Goal: Navigation & Orientation: Find specific page/section

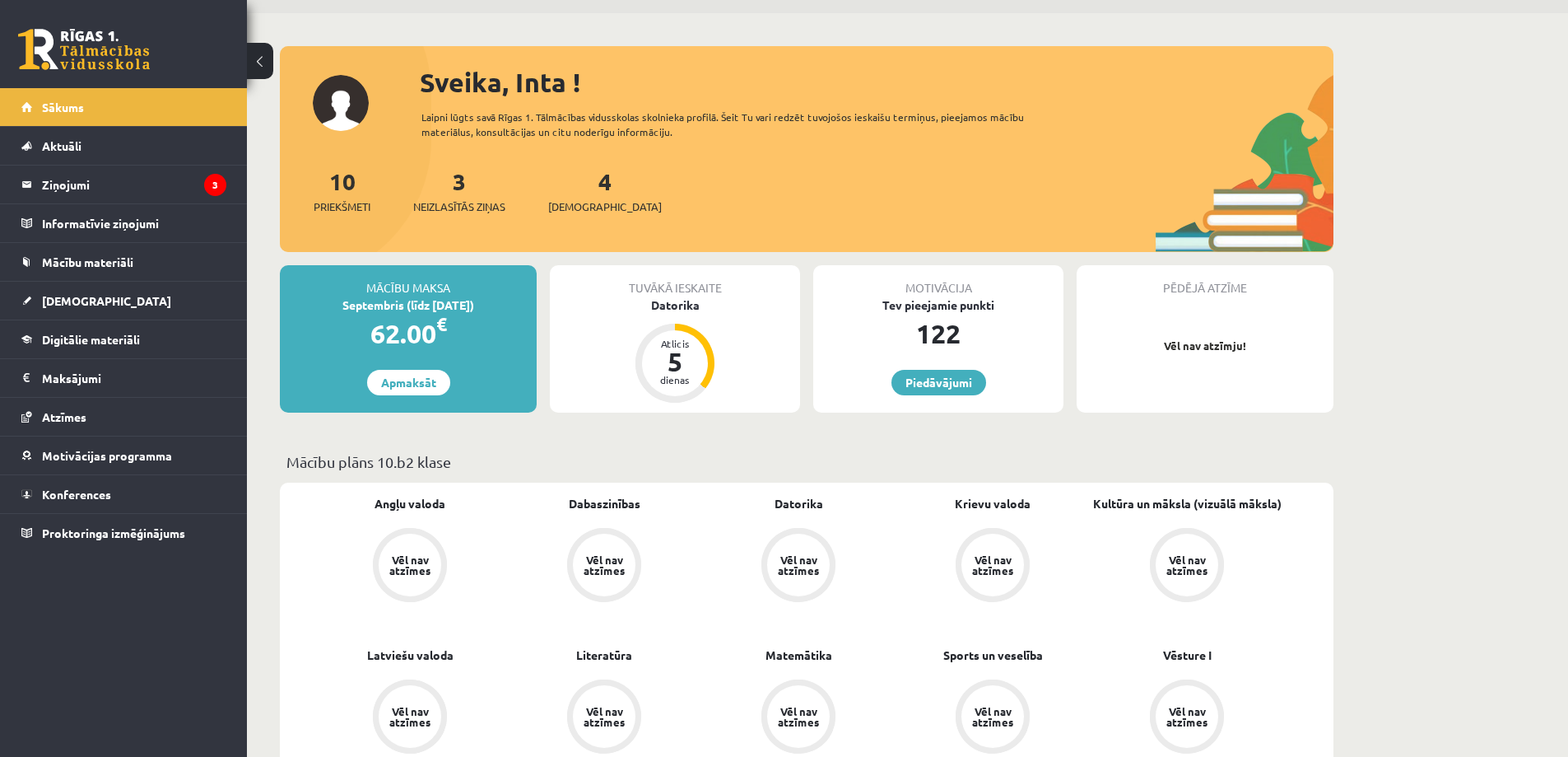
scroll to position [247, 0]
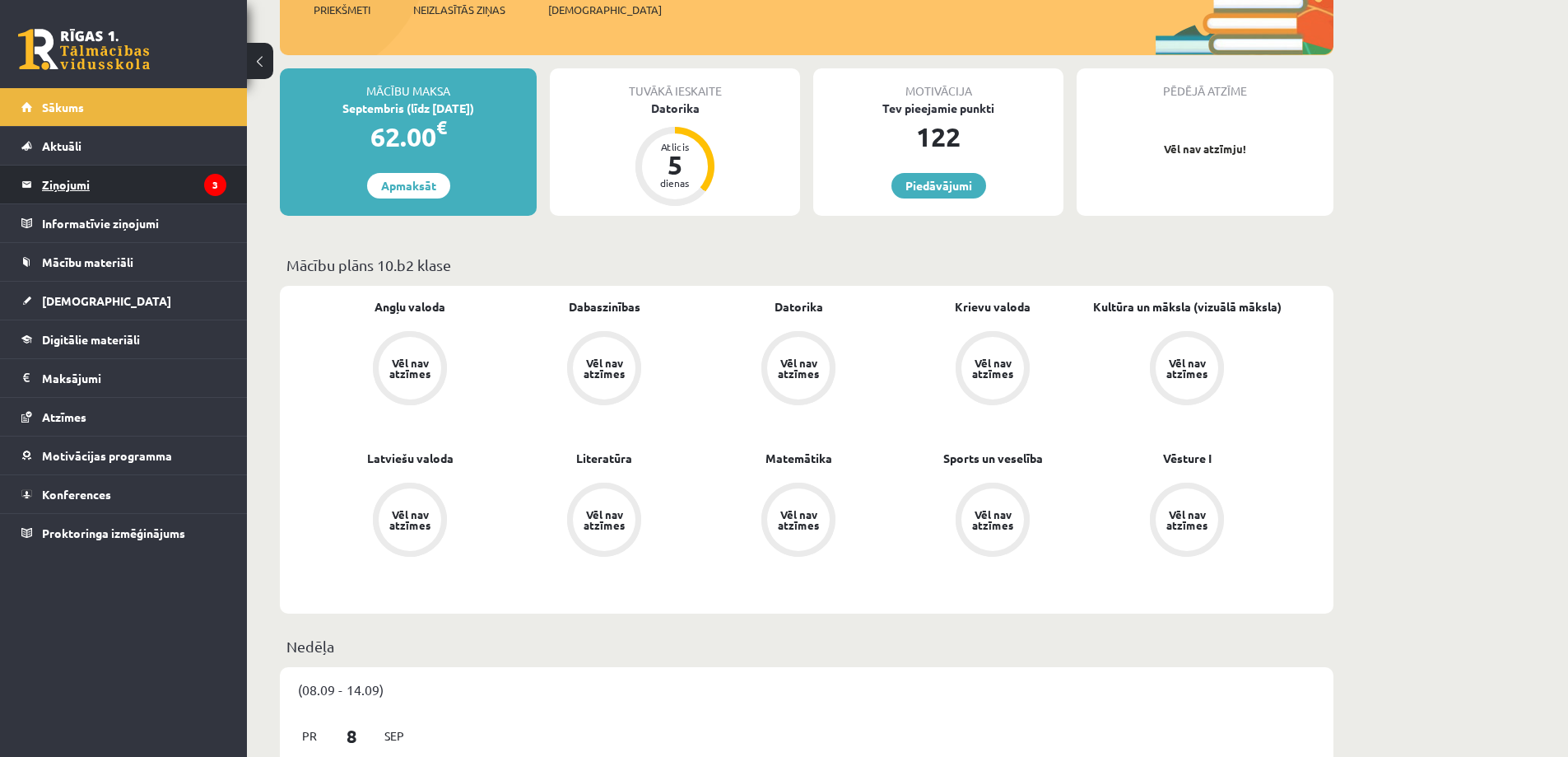
click at [82, 190] on legend "Ziņojumi 3" at bounding box center [134, 183] width 184 height 37
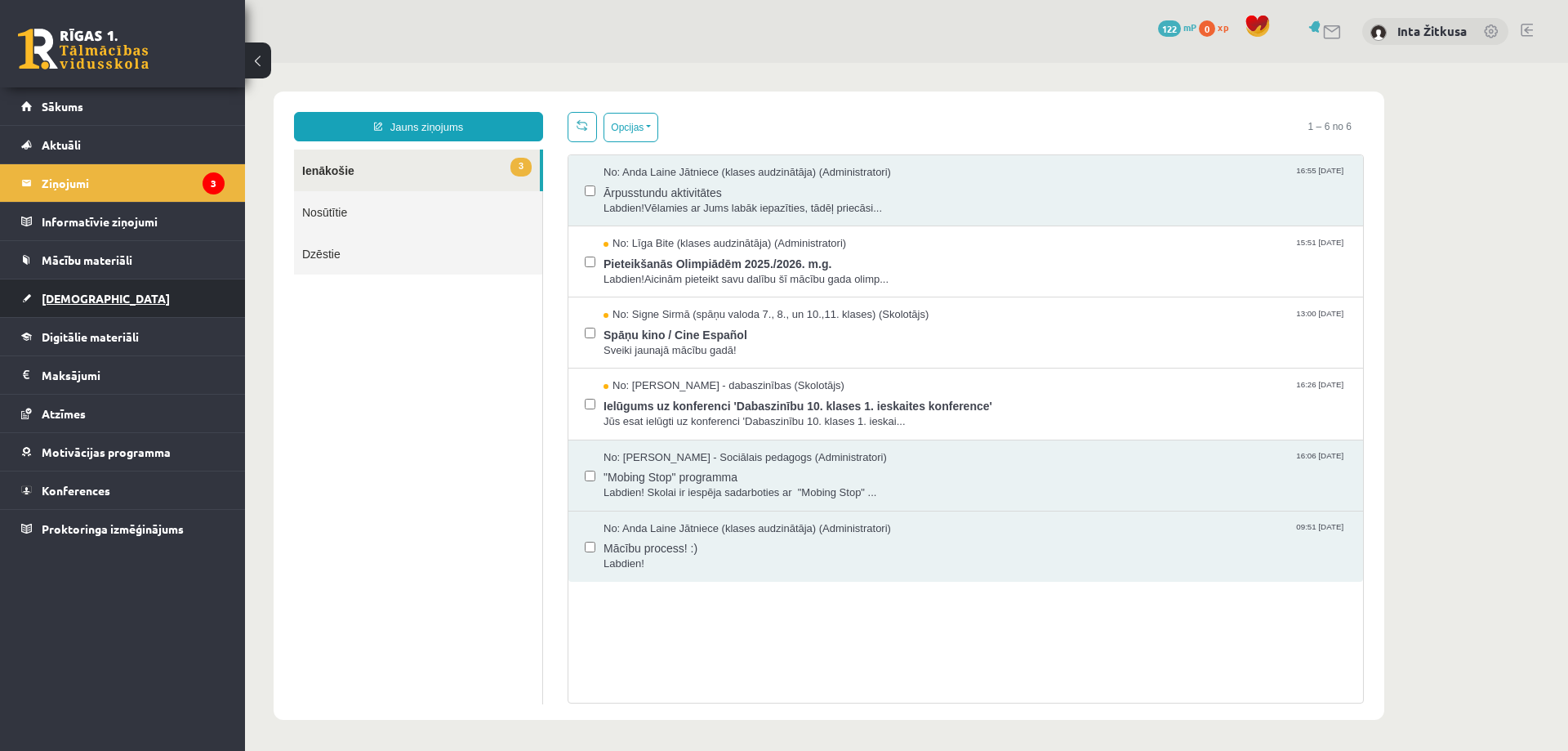
click at [77, 303] on span "[DEMOGRAPHIC_DATA]" at bounding box center [106, 297] width 129 height 14
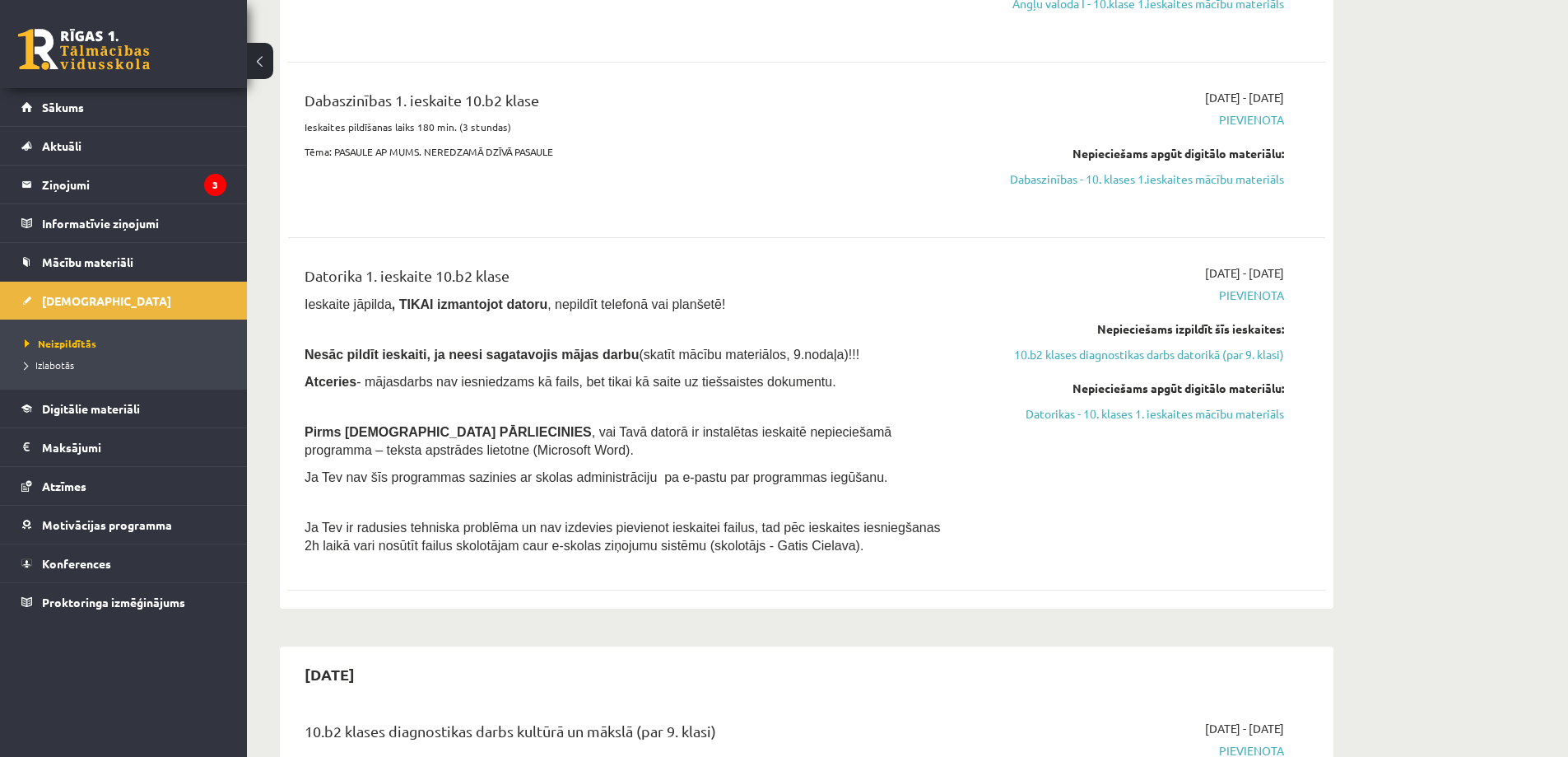
scroll to position [412, 0]
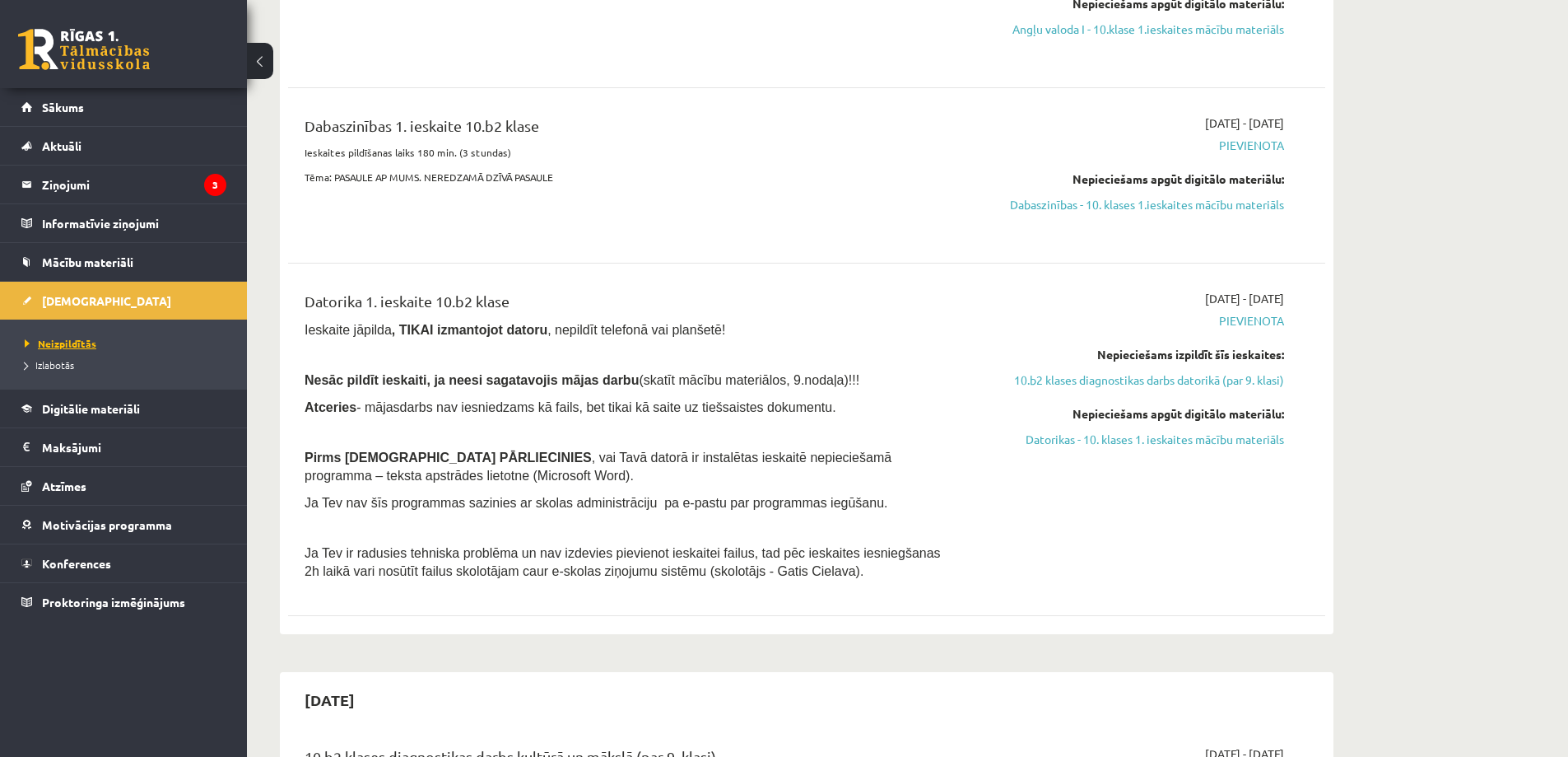
click at [88, 344] on span "Neizpildītās" at bounding box center [60, 344] width 72 height 13
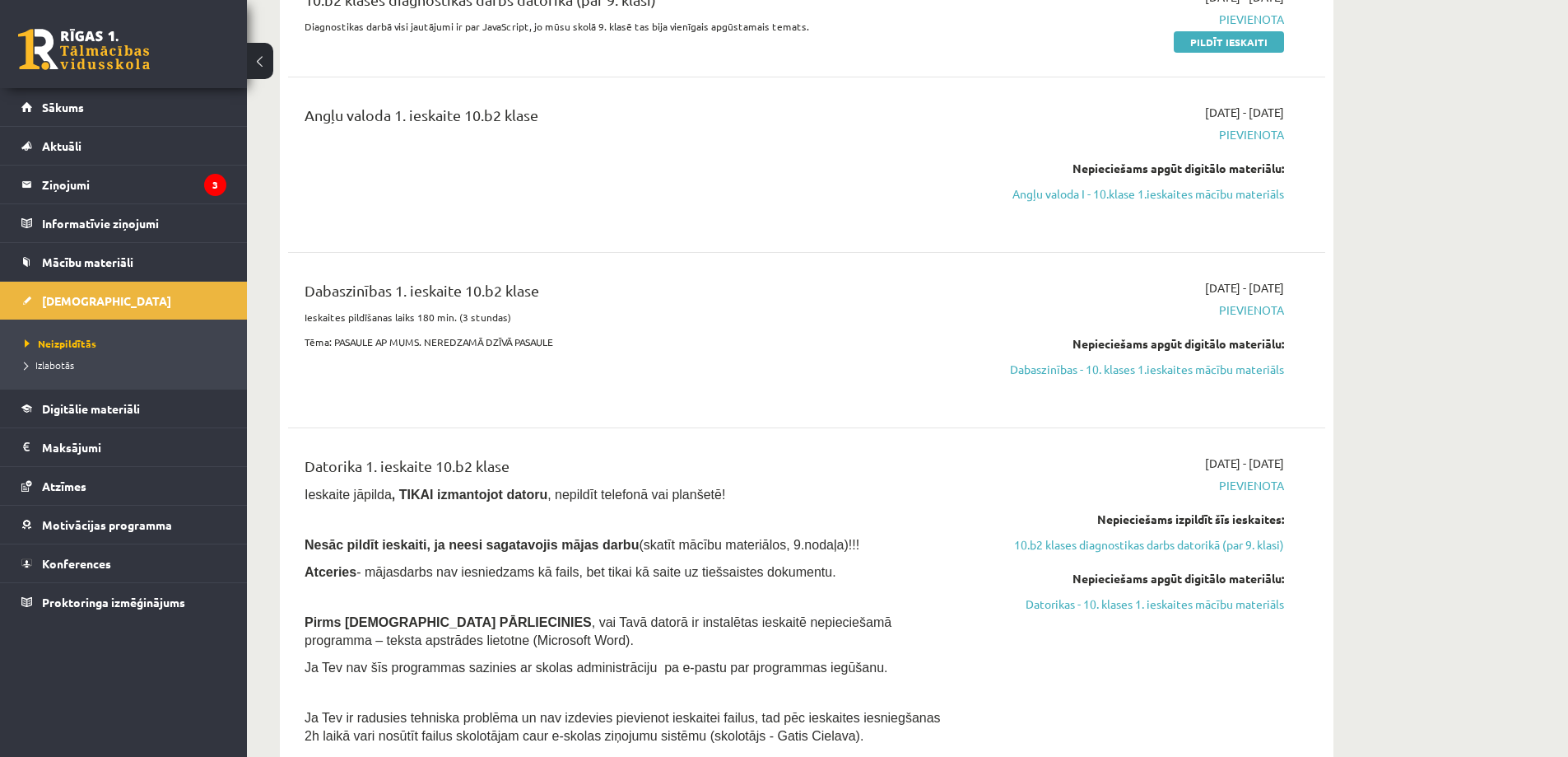
scroll to position [0, 0]
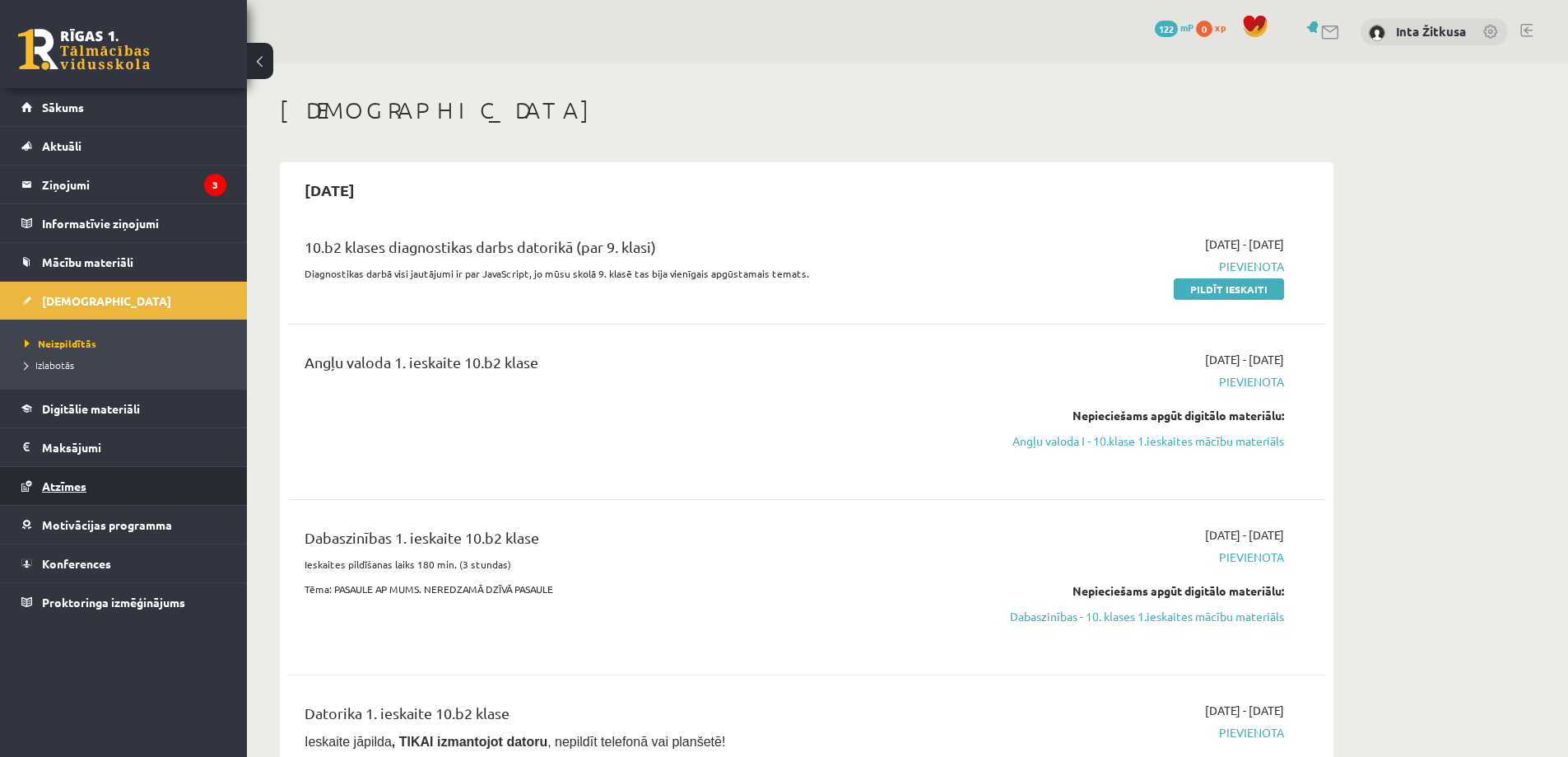
click at [67, 481] on span "Atzīmes" at bounding box center [64, 485] width 44 height 14
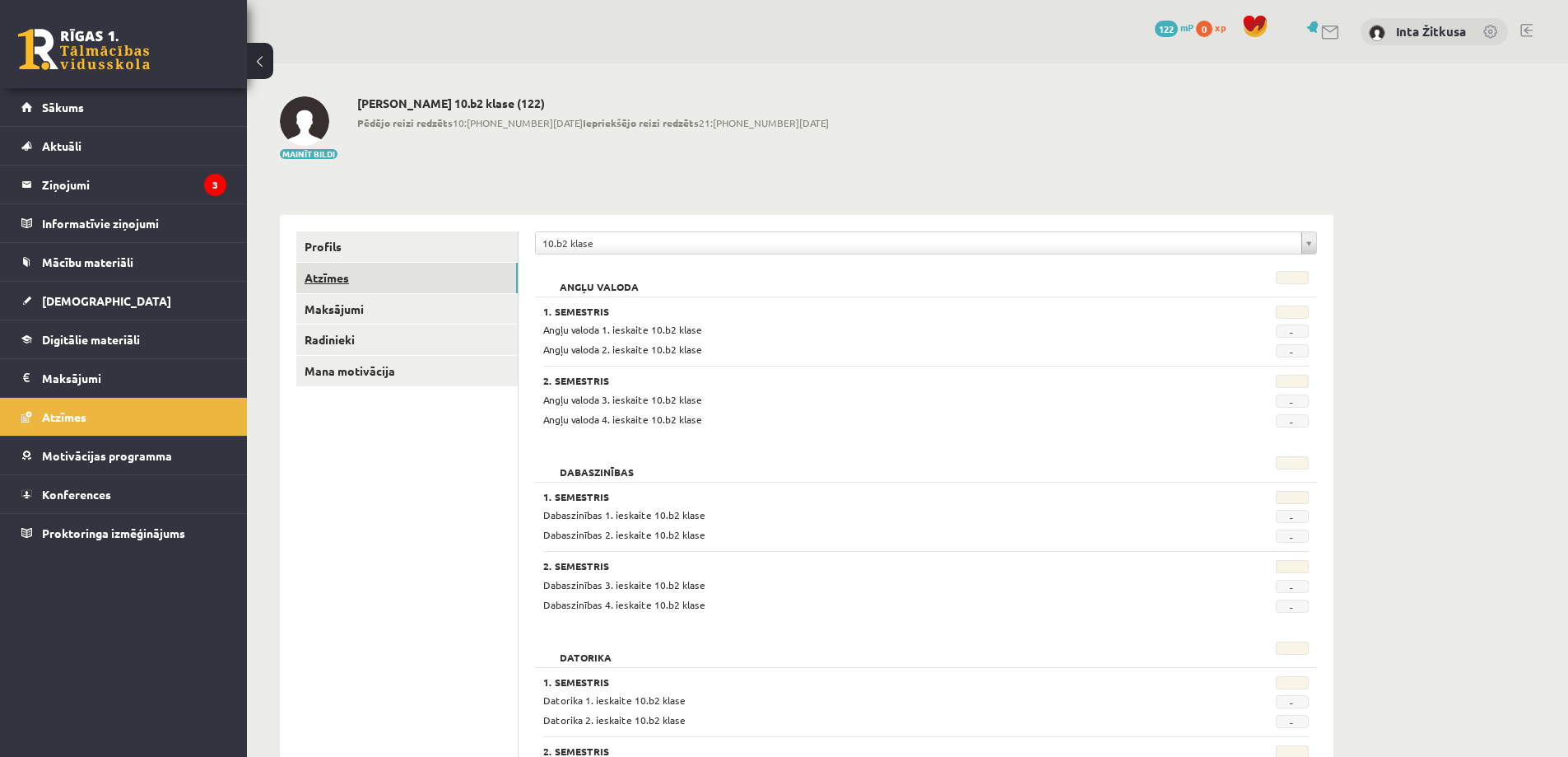
click at [315, 277] on link "Atzīmes" at bounding box center [407, 278] width 222 height 31
click at [86, 261] on span "Mācību materiāli" at bounding box center [87, 261] width 91 height 14
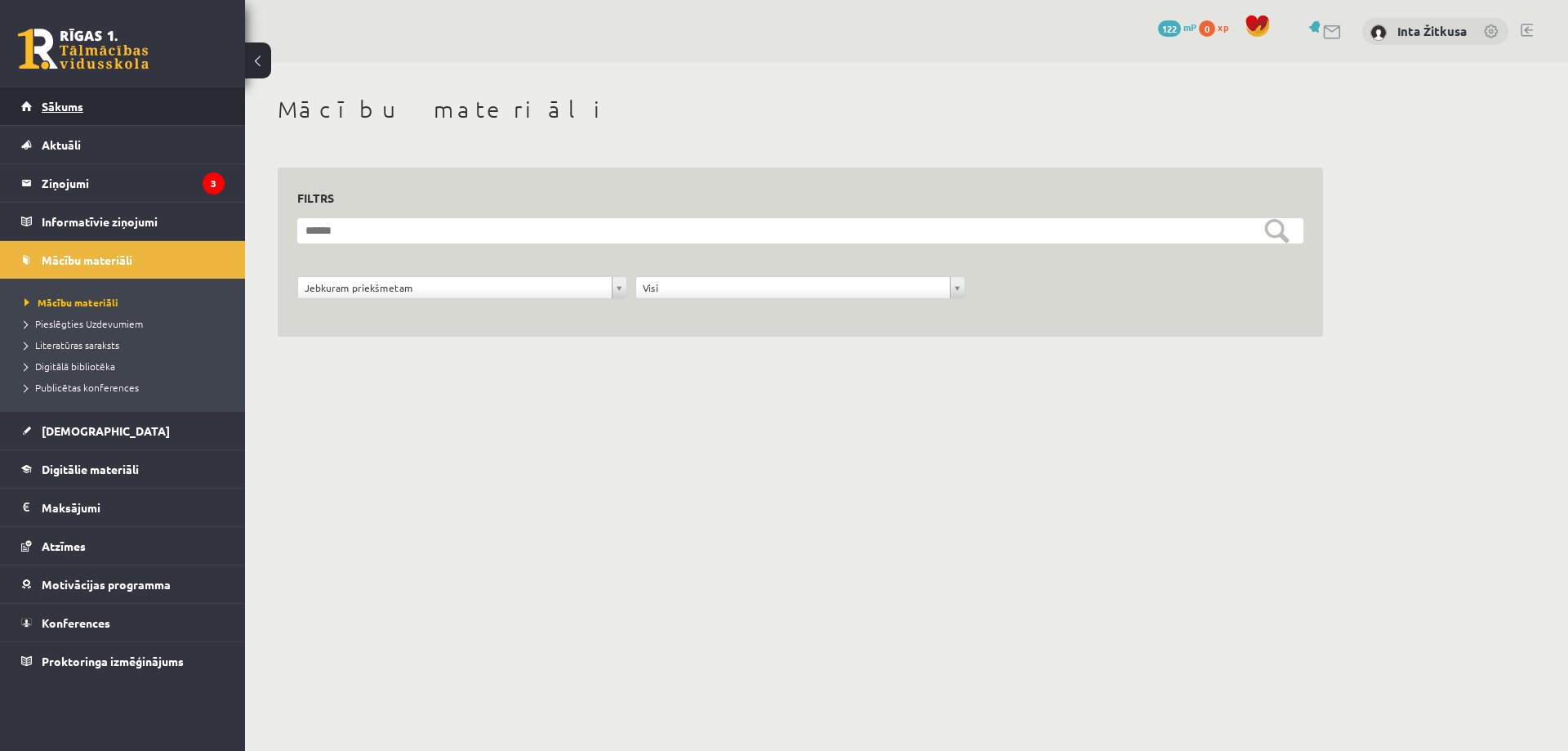
click at [71, 113] on link "Sākums" at bounding box center [122, 106] width 203 height 37
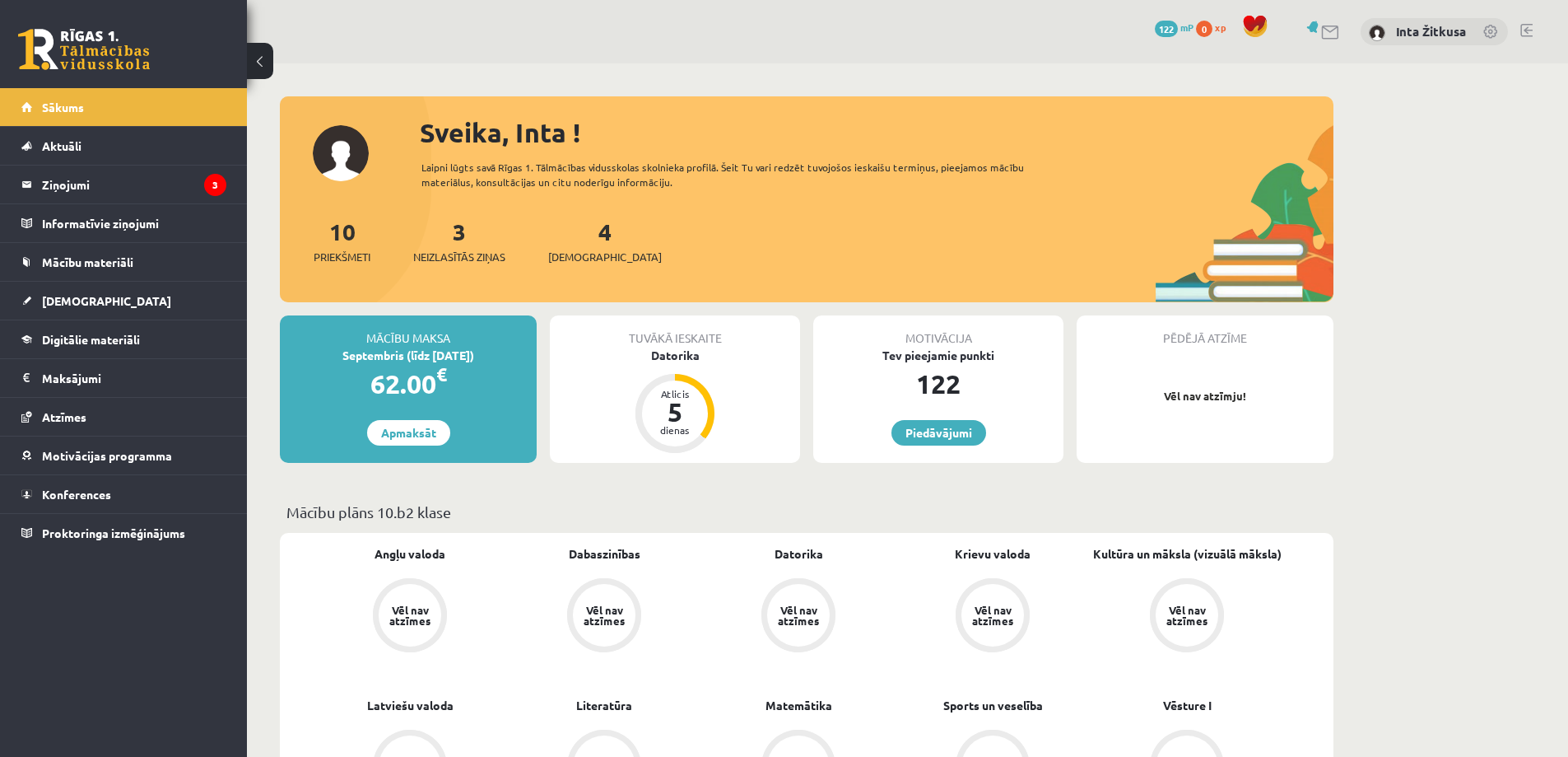
click at [1525, 31] on link at bounding box center [1527, 31] width 12 height 13
